Goal: Register for event/course

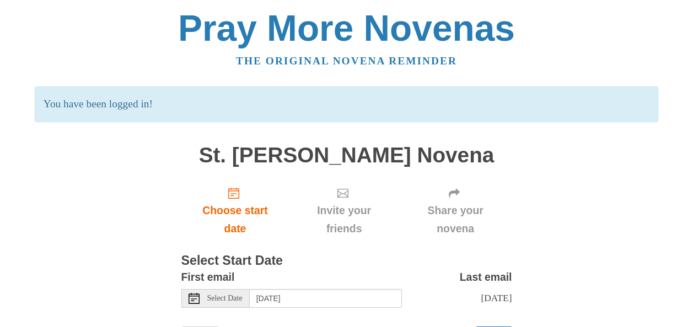
scroll to position [64, 0]
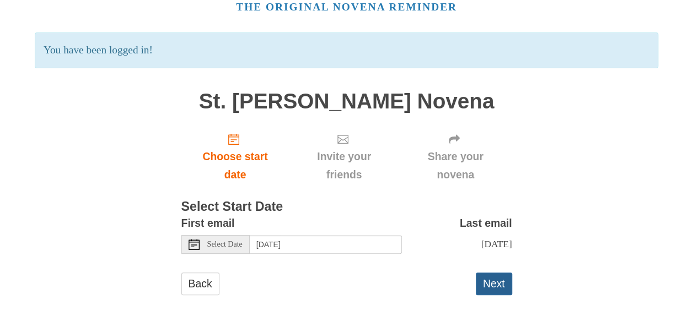
click at [500, 285] on button "Next" at bounding box center [493, 284] width 36 height 23
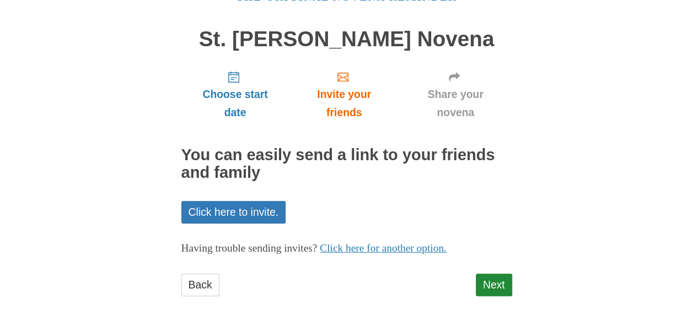
scroll to position [64, 0]
click at [489, 285] on link "Next" at bounding box center [493, 285] width 36 height 23
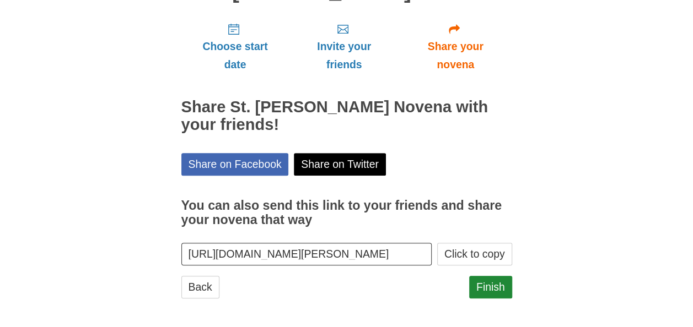
scroll to position [114, 0]
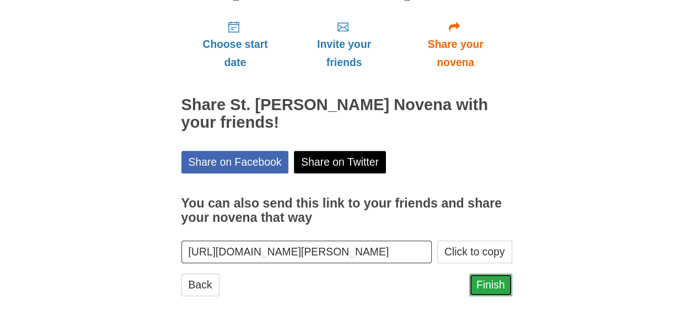
click at [489, 280] on link "Finish" at bounding box center [490, 285] width 43 height 23
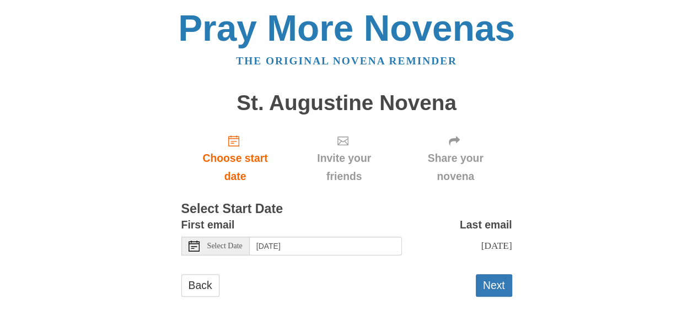
scroll to position [13, 0]
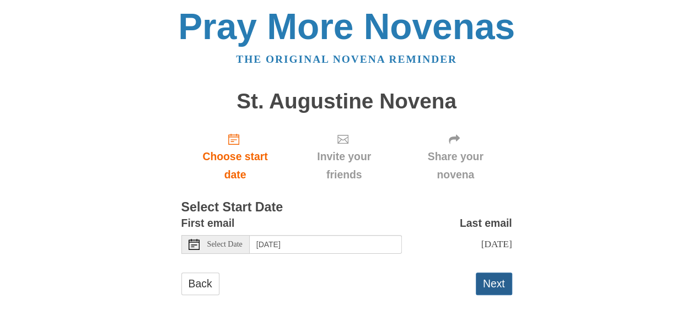
click at [494, 288] on button "Next" at bounding box center [493, 284] width 36 height 23
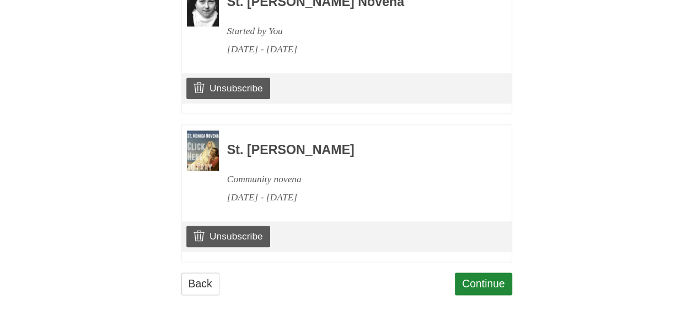
scroll to position [566, 0]
click at [485, 280] on link "Continue" at bounding box center [483, 284] width 57 height 23
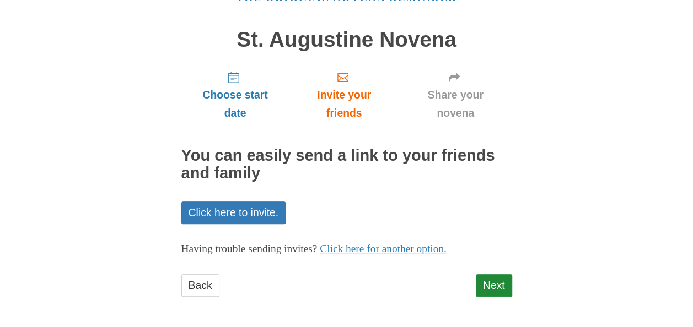
scroll to position [64, 0]
click at [494, 284] on link "Next" at bounding box center [493, 285] width 36 height 23
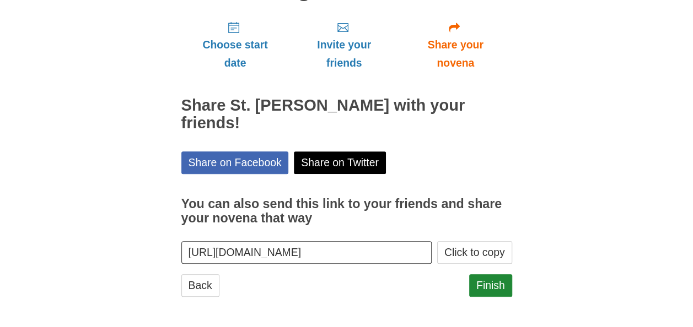
scroll to position [114, 0]
click at [488, 284] on link "Finish" at bounding box center [490, 285] width 43 height 23
